Goal: Information Seeking & Learning: Learn about a topic

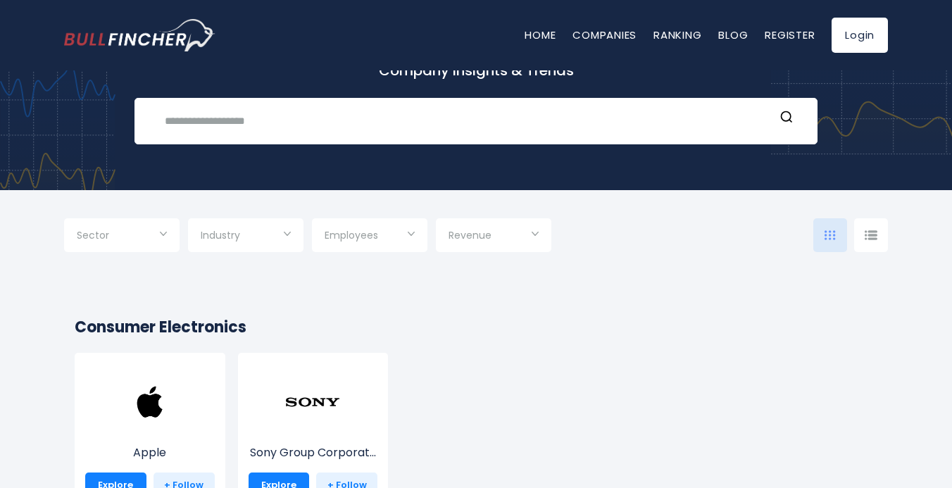
scroll to position [96, 0]
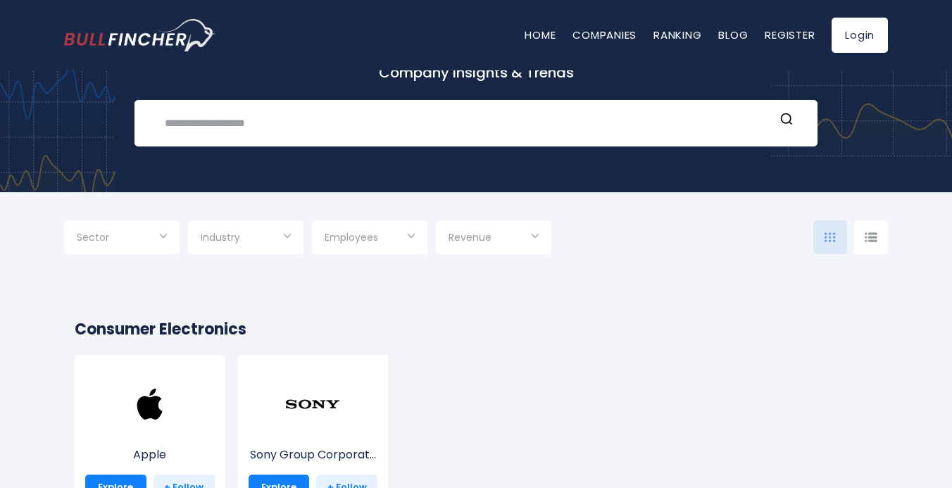
click at [173, 241] on div "Sector" at bounding box center [121, 237] width 115 height 34
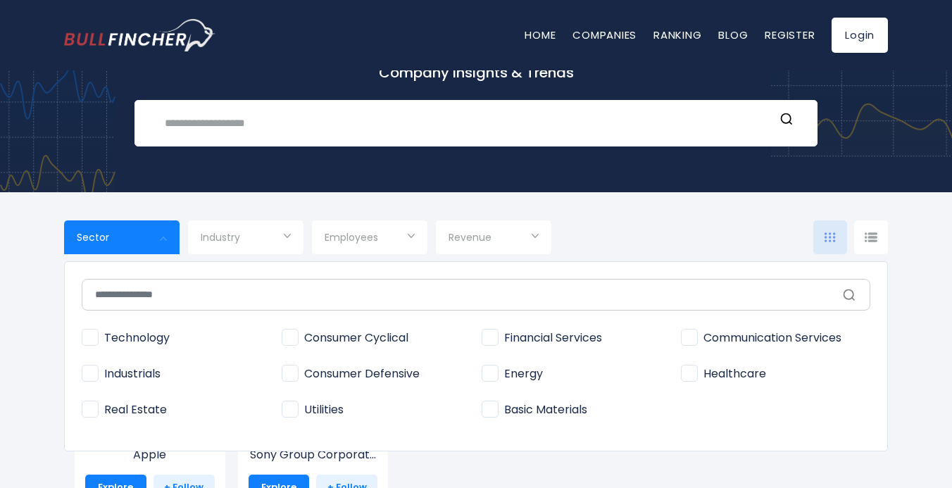
click at [92, 335] on span "Technology" at bounding box center [126, 338] width 88 height 15
type input "**********"
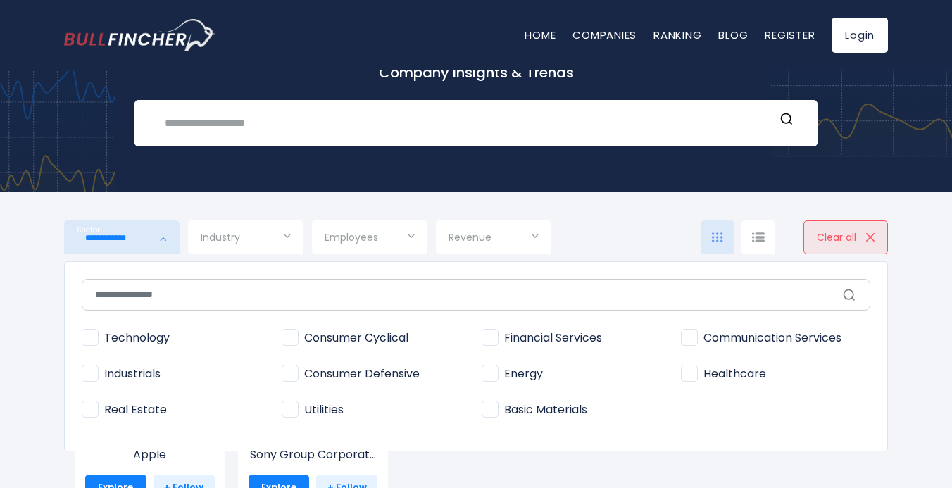
click at [269, 238] on div at bounding box center [476, 244] width 952 height 488
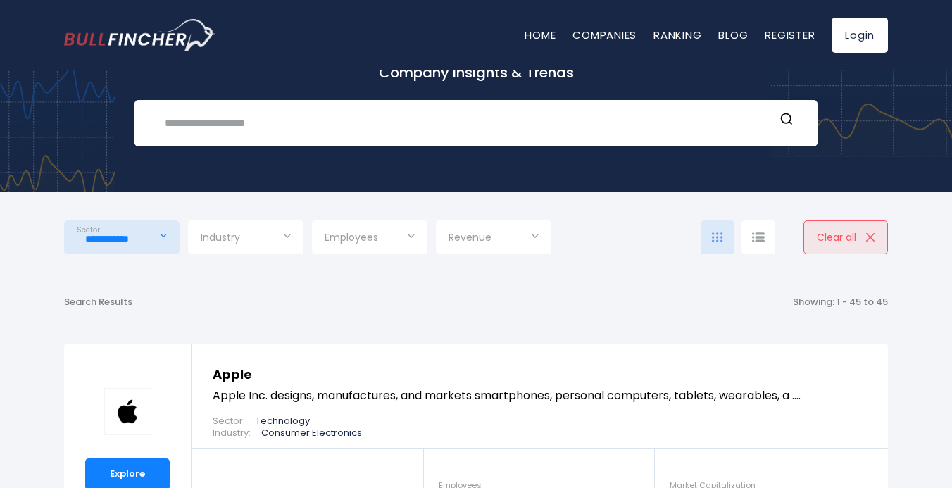
click at [286, 241] on input "Selection" at bounding box center [246, 238] width 90 height 25
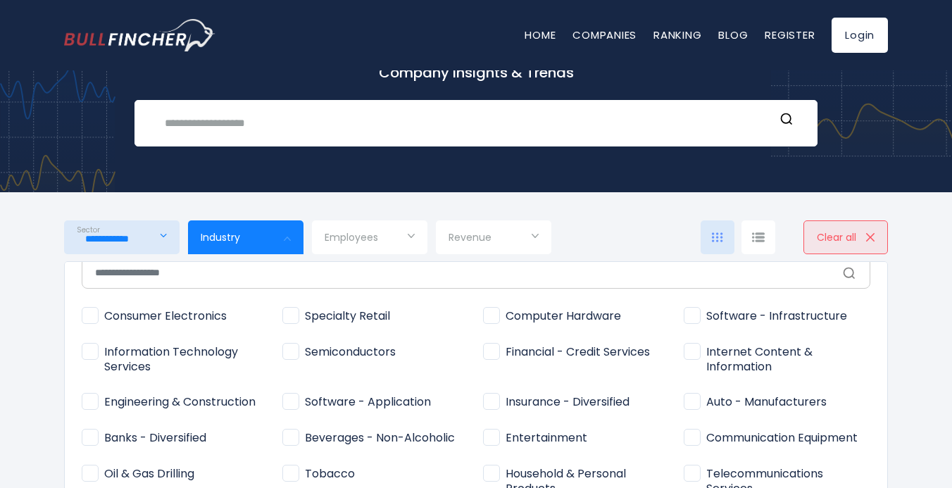
scroll to position [23, 0]
click at [92, 313] on span "Consumer Electronics" at bounding box center [154, 315] width 145 height 15
type input "**********"
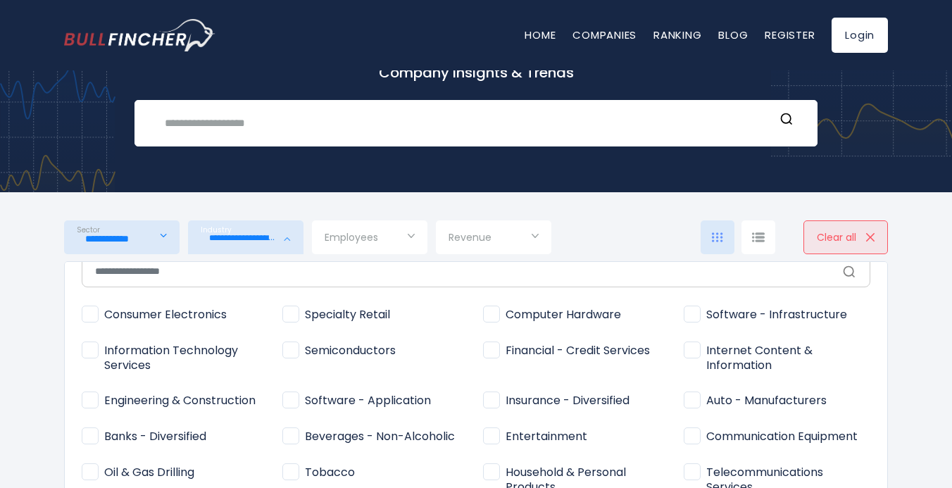
click at [600, 249] on div at bounding box center [476, 244] width 952 height 488
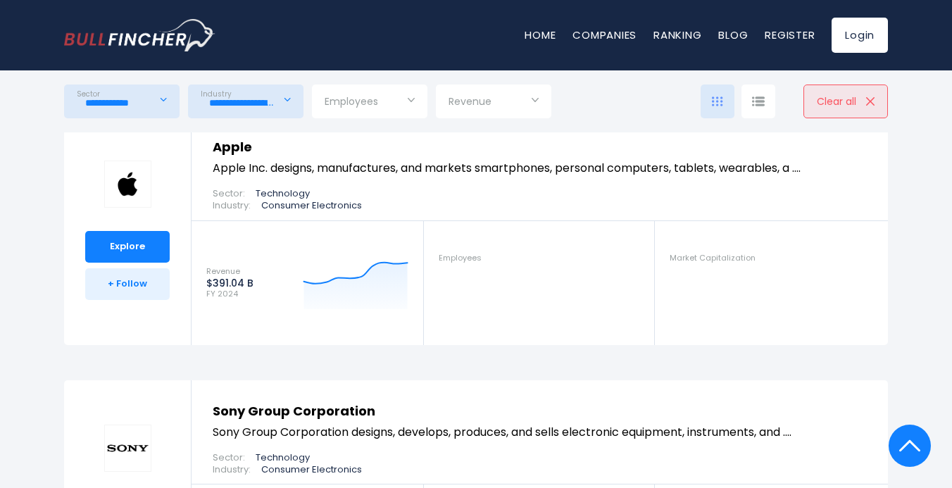
scroll to position [341, 0]
